Goal: Obtain resource: Obtain resource

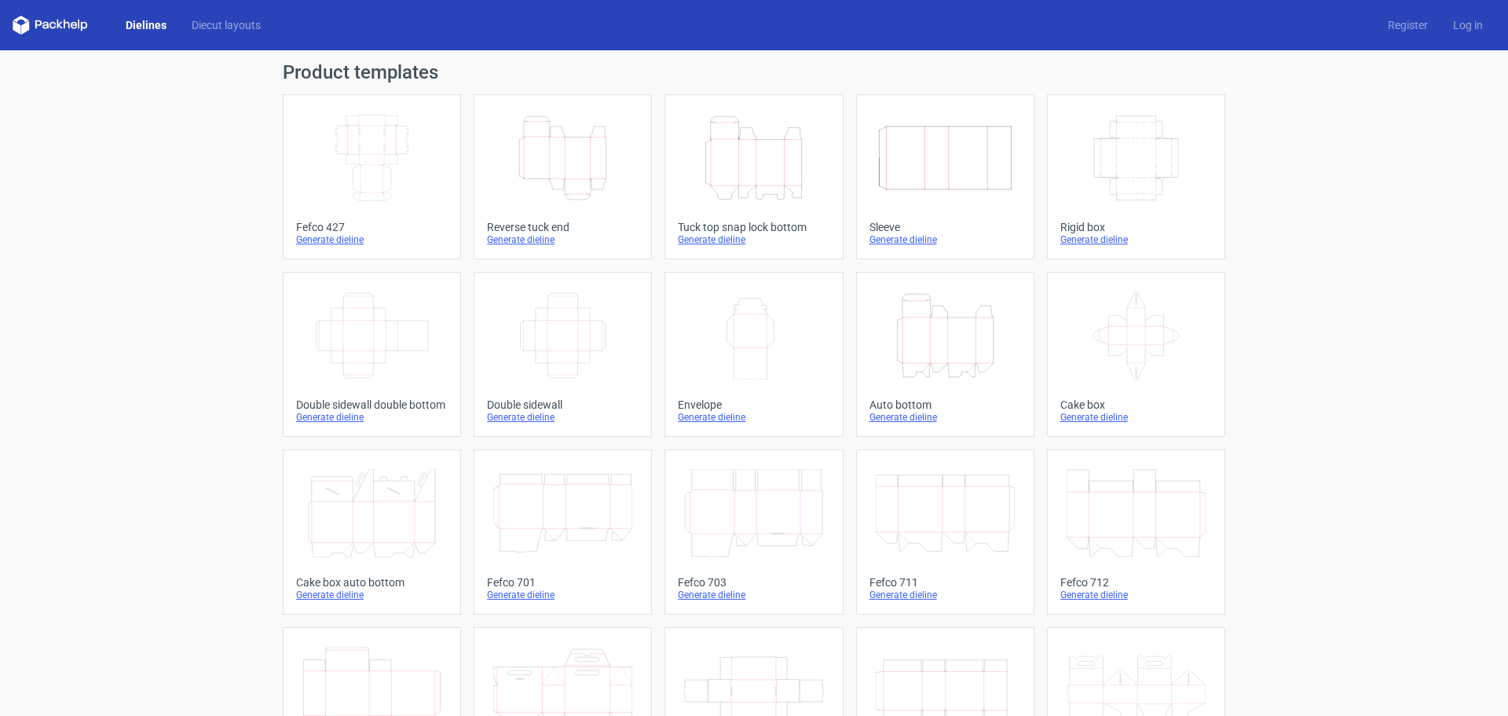
click at [576, 176] on icon "Height Depth Width" at bounding box center [562, 158] width 139 height 88
click at [774, 178] on icon "Height Depth Width" at bounding box center [753, 158] width 139 height 88
